Goal: Transaction & Acquisition: Purchase product/service

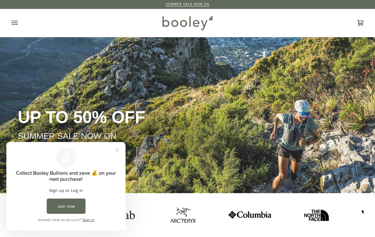
click at [122, 151] on button "Close prompt" at bounding box center [116, 149] width 11 height 11
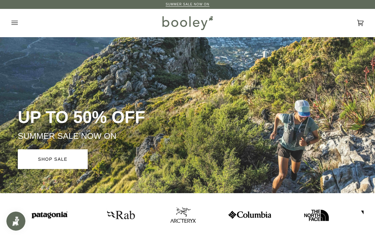
click at [16, 21] on icon "Open menu" at bounding box center [14, 23] width 6 height 10
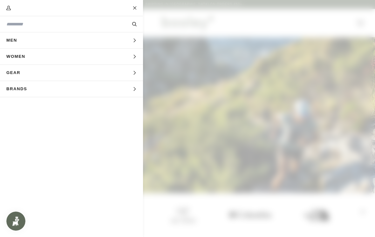
click at [134, 58] on icon "Main menu" at bounding box center [134, 57] width 2 height 4
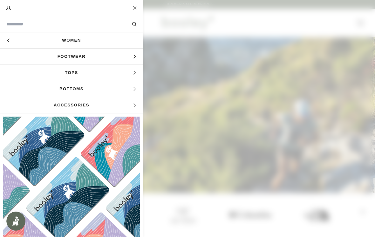
click at [138, 105] on span "Accessories" at bounding box center [71, 105] width 143 height 16
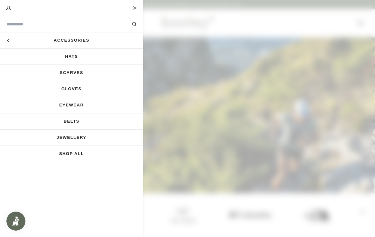
click at [10, 40] on icon "Main menu" at bounding box center [8, 40] width 4 height 4
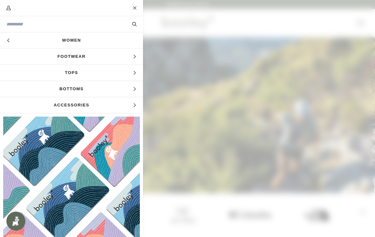
click at [136, 25] on button "Search" at bounding box center [134, 24] width 17 height 7
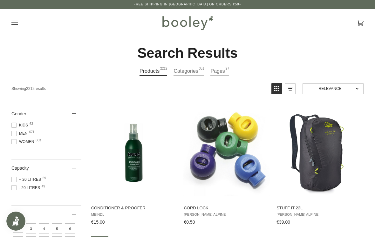
click at [228, 51] on h2 "Search Results" at bounding box center [187, 52] width 352 height 17
click at [15, 24] on icon "Open menu" at bounding box center [14, 23] width 6 height 10
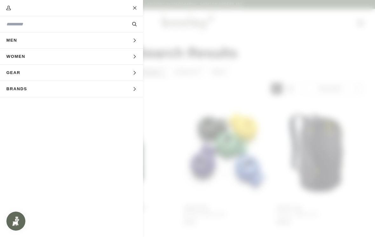
click at [134, 25] on icon "Main menu" at bounding box center [134, 24] width 4 height 4
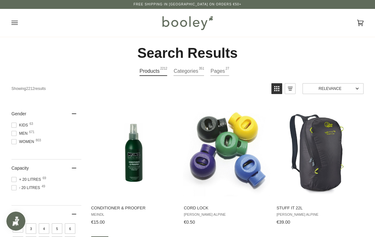
click at [19, 22] on button "Open menu" at bounding box center [20, 23] width 19 height 28
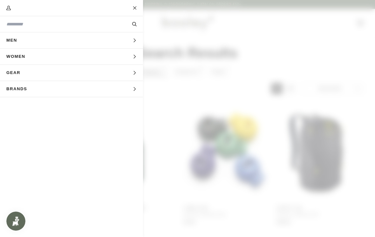
click at [137, 56] on button "Women Expand menu" at bounding box center [71, 57] width 143 height 16
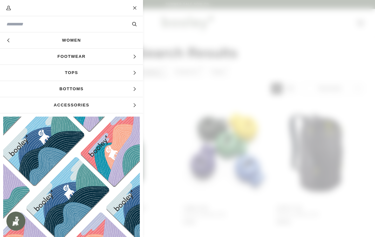
click at [14, 25] on input "Search our store" at bounding box center [60, 24] width 109 height 7
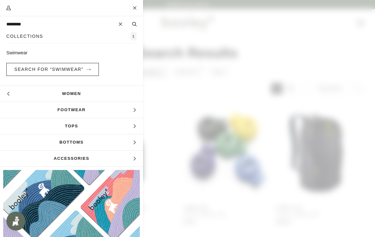
type input "********"
click at [21, 53] on link "Swimwear" at bounding box center [71, 53] width 130 height 7
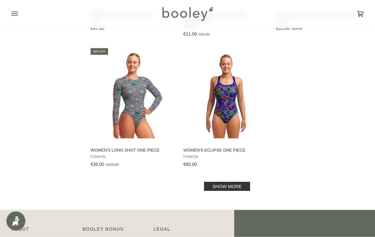
scroll to position [871, 0]
click at [240, 183] on link "Show more" at bounding box center [227, 186] width 46 height 9
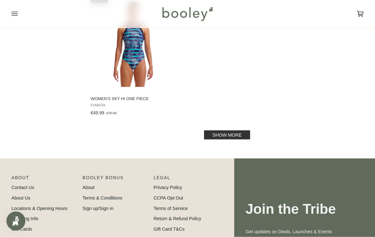
click at [240, 137] on link "Show more" at bounding box center [227, 134] width 46 height 9
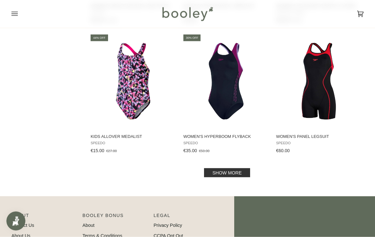
scroll to position [2589, 0]
click at [246, 175] on link "Show more" at bounding box center [227, 172] width 46 height 9
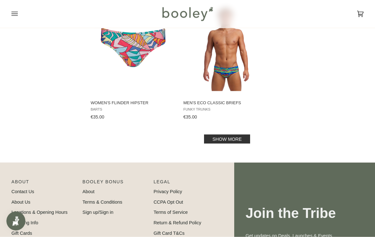
scroll to position [3556, 0]
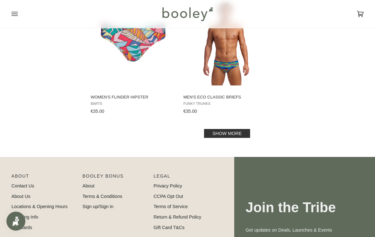
click at [245, 138] on link "Show more" at bounding box center [227, 133] width 46 height 9
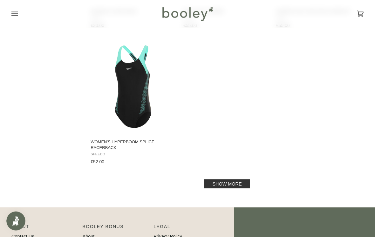
scroll to position [4441, 0]
click at [249, 188] on link "Show more" at bounding box center [227, 183] width 46 height 9
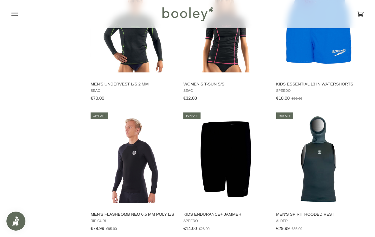
scroll to position [1462, 0]
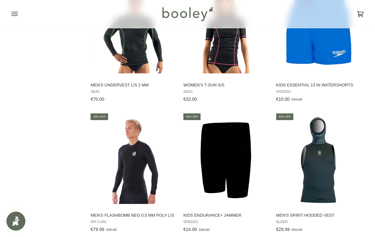
scroll to position [4451, 0]
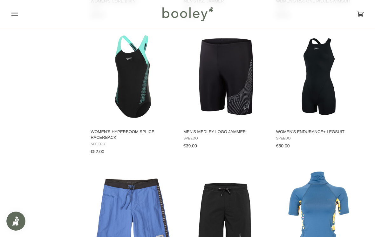
scroll to position [3566, 0]
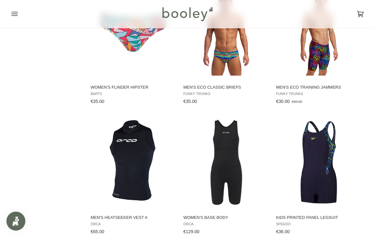
scroll to position [2599, 0]
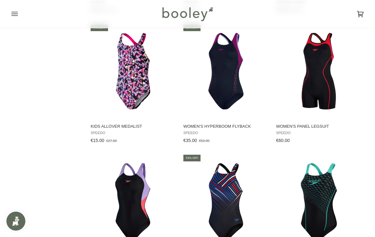
scroll to position [1855, 0]
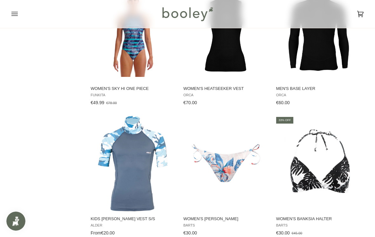
scroll to position [880, 0]
